Goal: Task Accomplishment & Management: Use online tool/utility

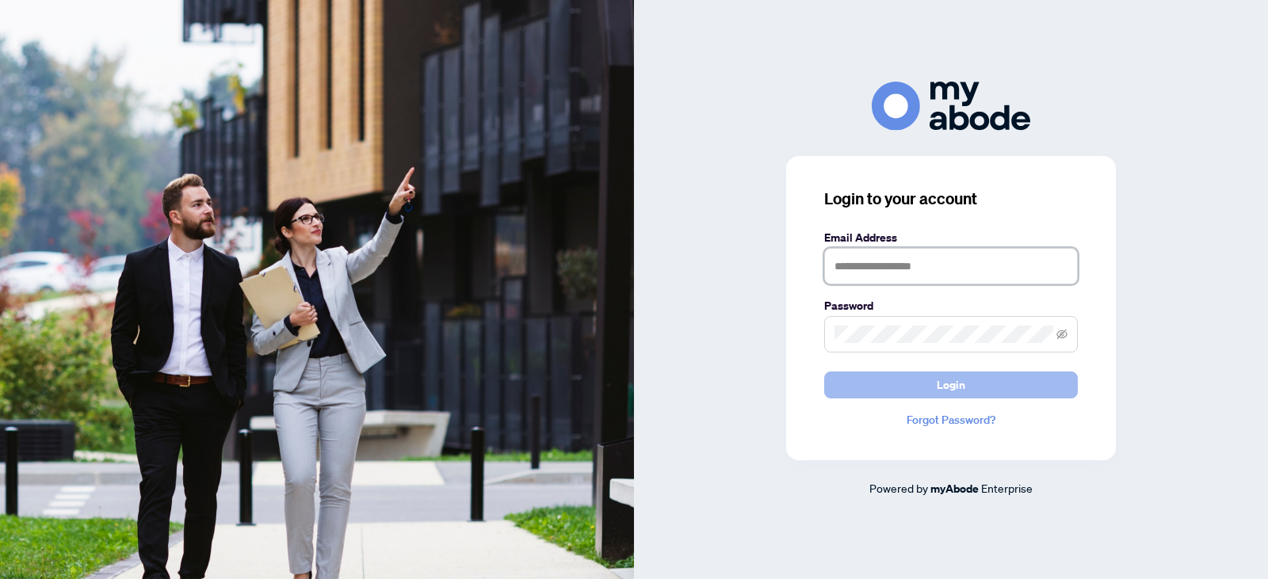
type input "**********"
click at [952, 391] on span "Login" at bounding box center [951, 384] width 29 height 25
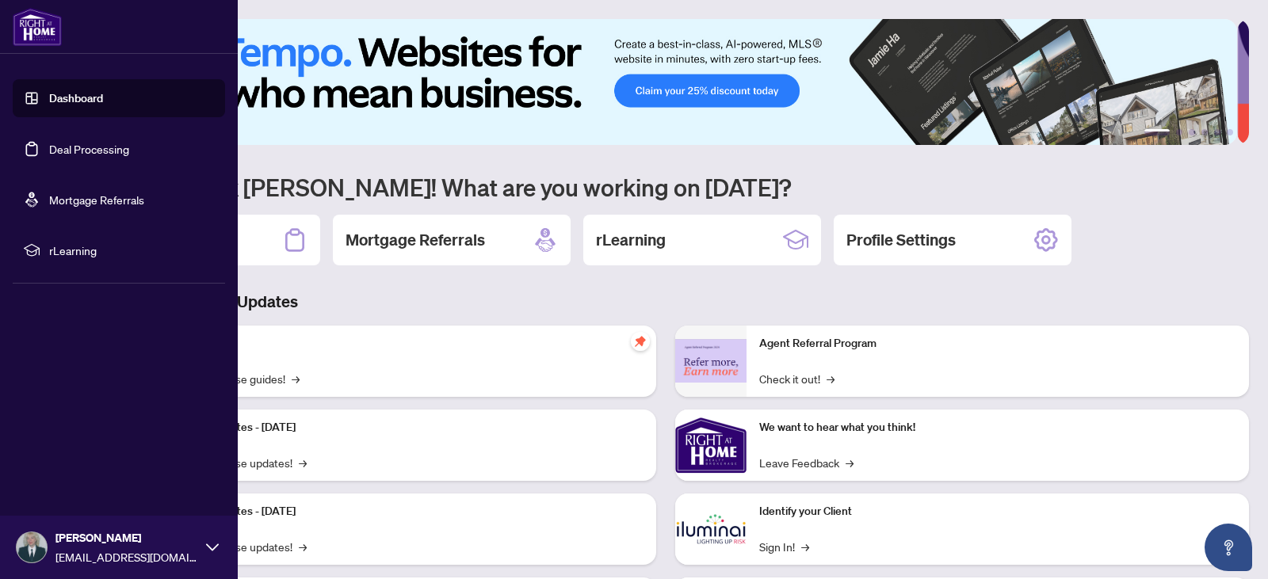
click at [63, 144] on link "Deal Processing" at bounding box center [89, 149] width 80 height 14
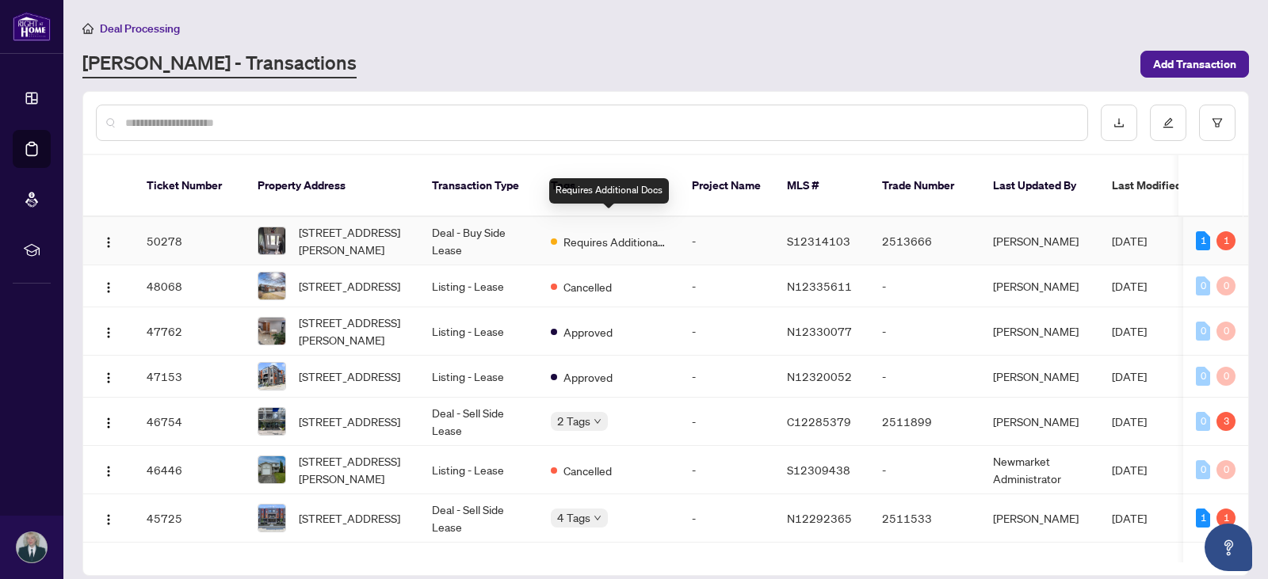
click at [601, 233] on span "Requires Additional Docs" at bounding box center [614, 241] width 103 height 17
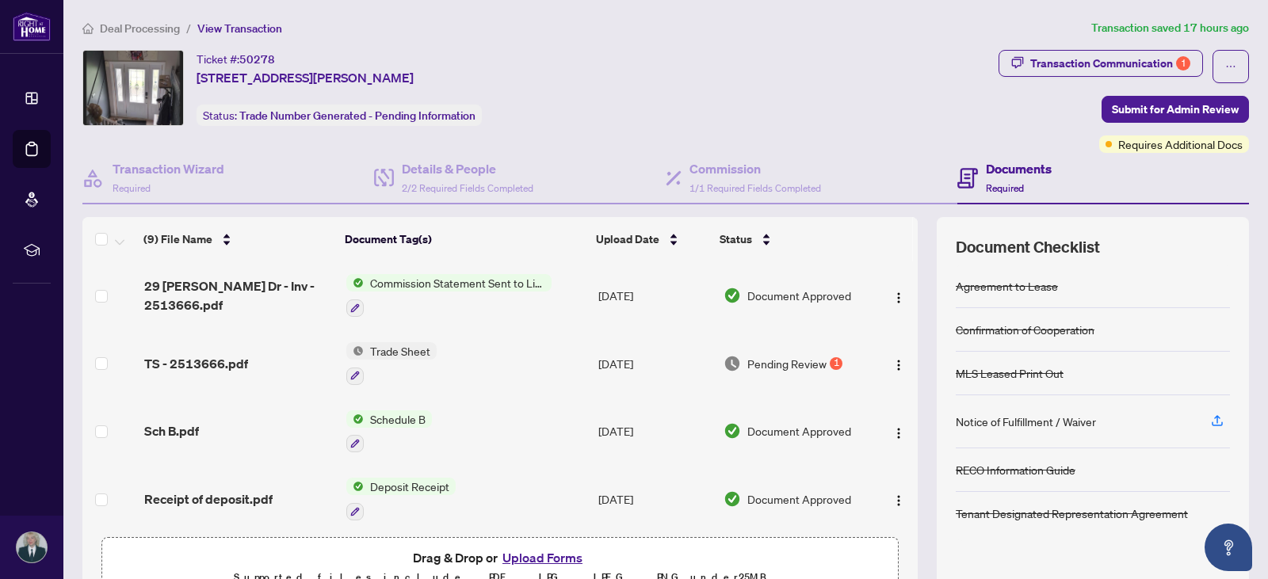
click at [403, 353] on span "Trade Sheet" at bounding box center [400, 350] width 73 height 17
click at [213, 352] on td "TS - 2513666.pdf" at bounding box center [239, 364] width 202 height 68
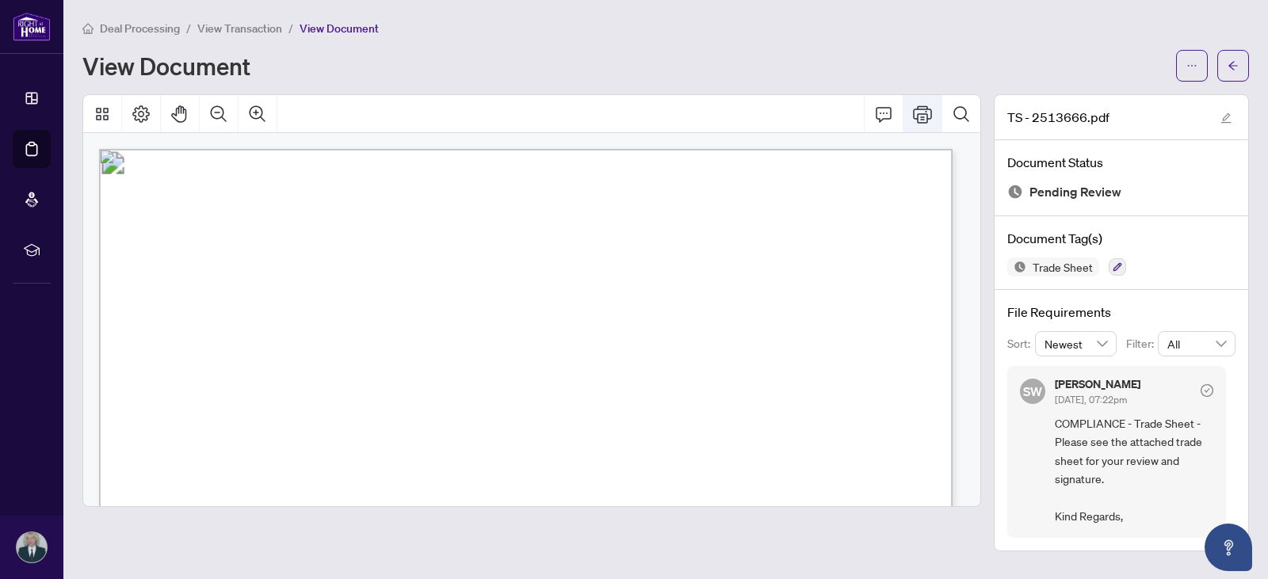
click at [920, 105] on icon "Print" at bounding box center [922, 114] width 19 height 19
